Goal: Task Accomplishment & Management: Manage account settings

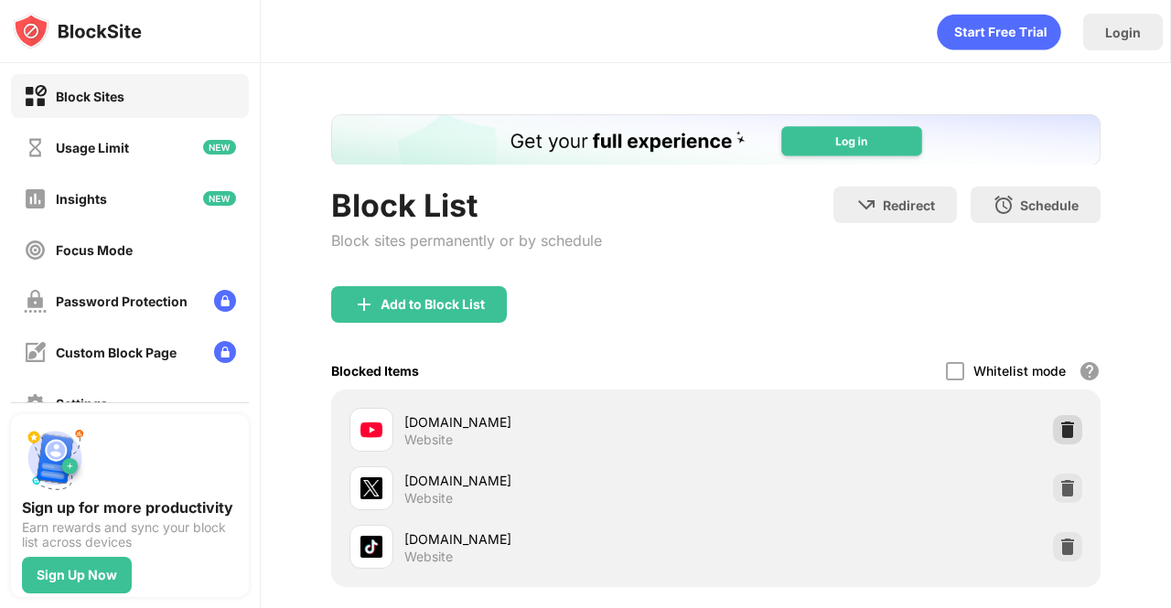
click at [1058, 424] on img at bounding box center [1067, 430] width 18 height 18
